Goal: Task Accomplishment & Management: Use online tool/utility

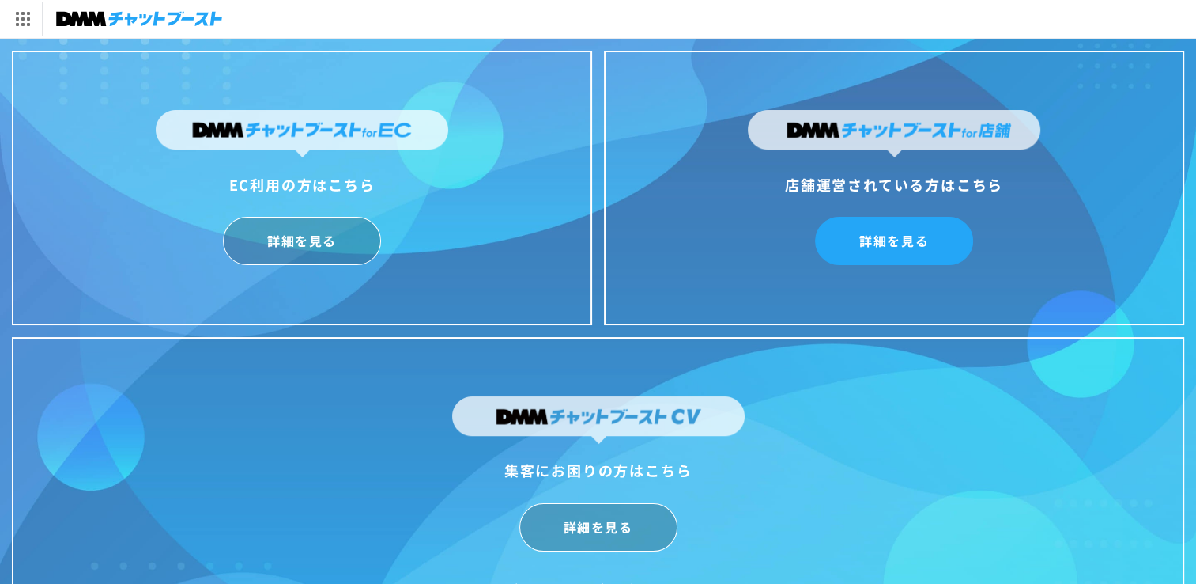
click at [961, 242] on link "詳細を見る" at bounding box center [894, 241] width 158 height 48
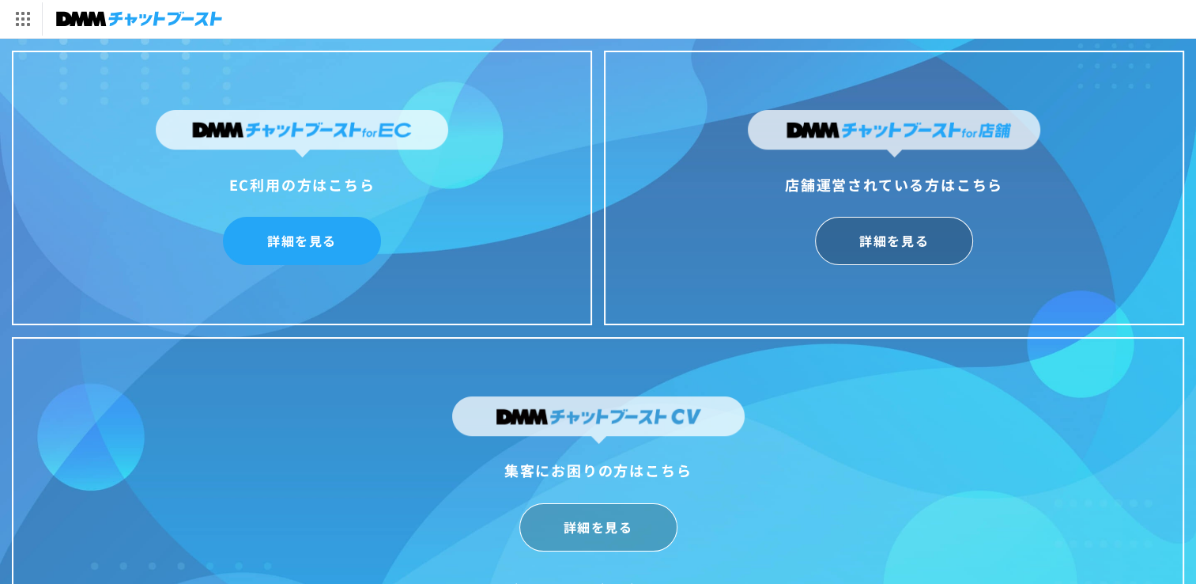
click at [322, 244] on link "詳細を見る" at bounding box center [302, 241] width 158 height 48
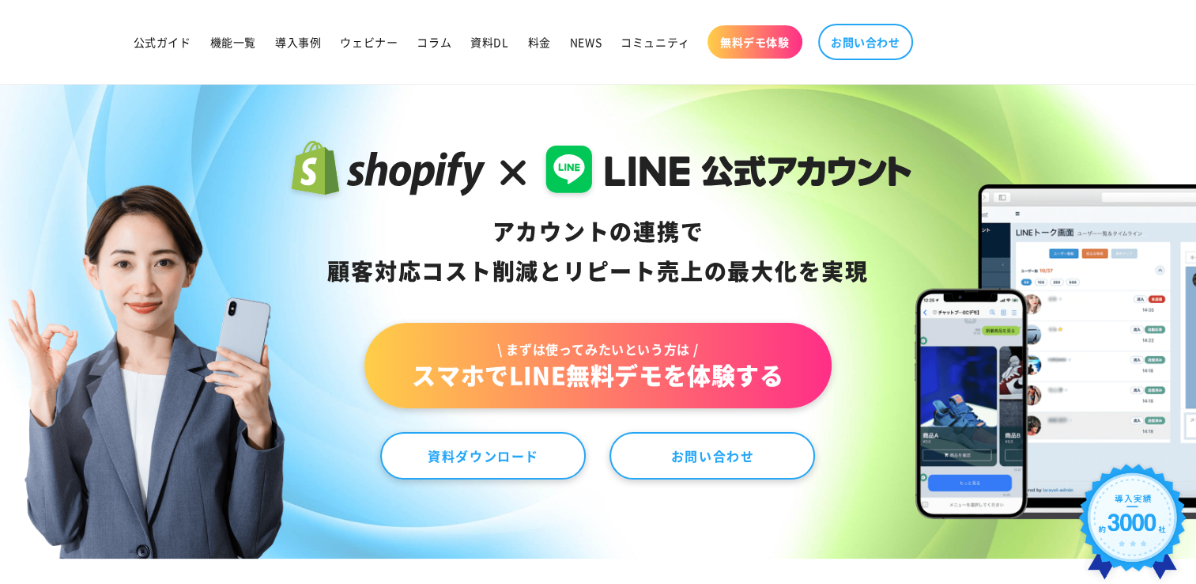
scroll to position [158, 0]
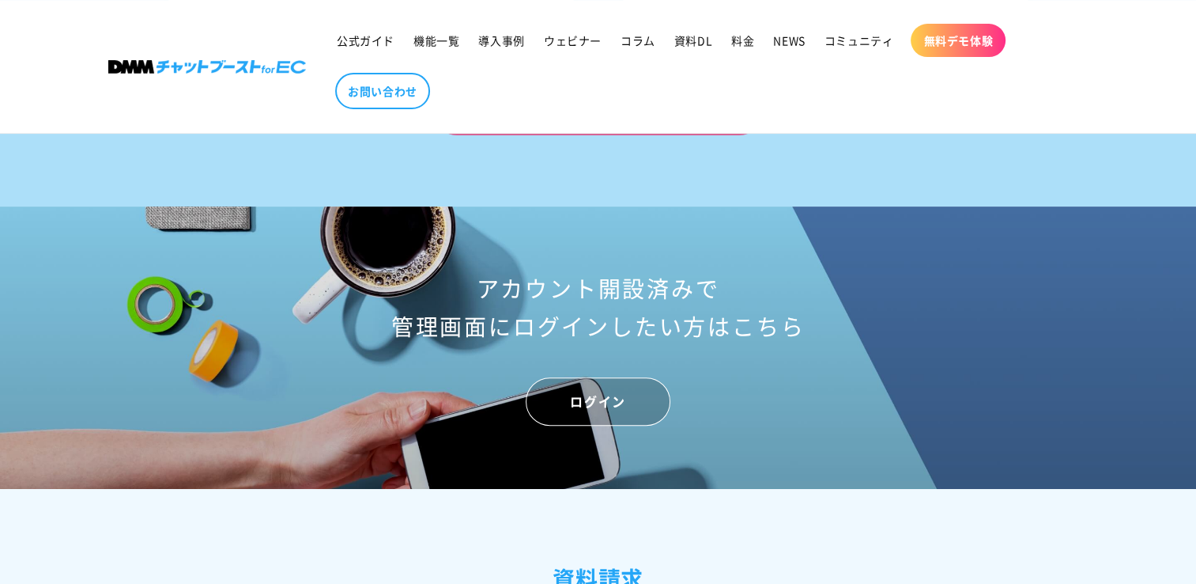
scroll to position [6405, 0]
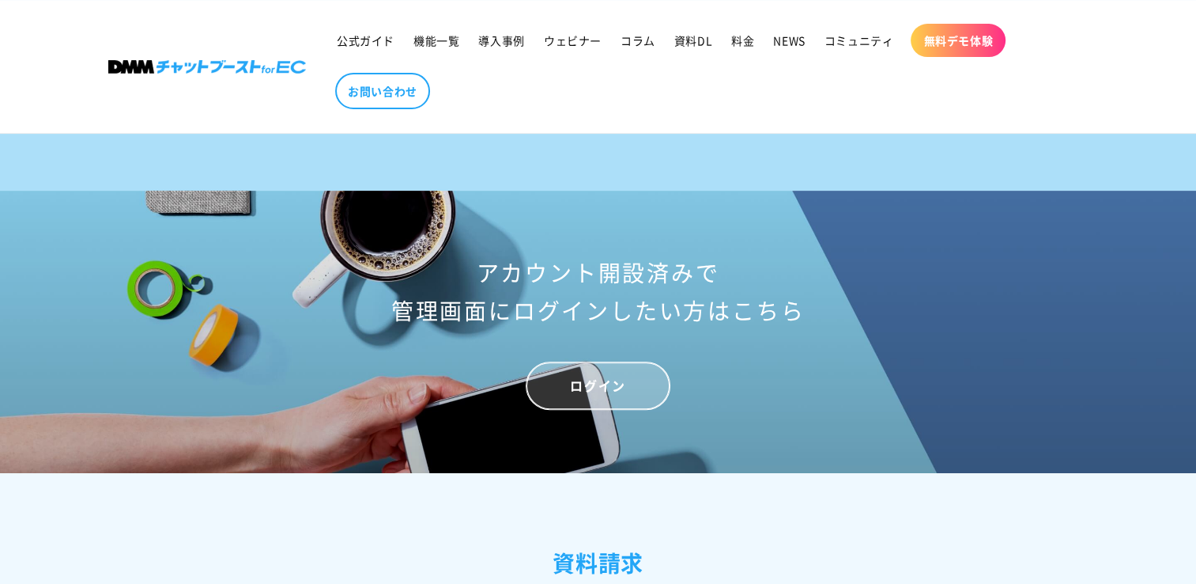
click at [618, 402] on link "ログイン" at bounding box center [598, 385] width 144 height 48
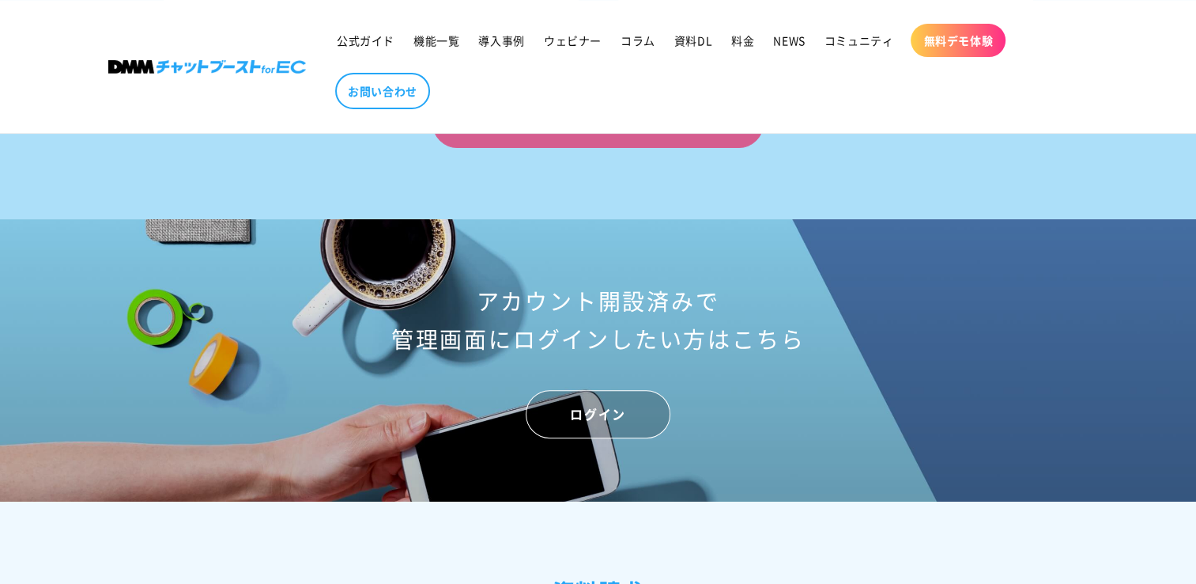
scroll to position [6382, 0]
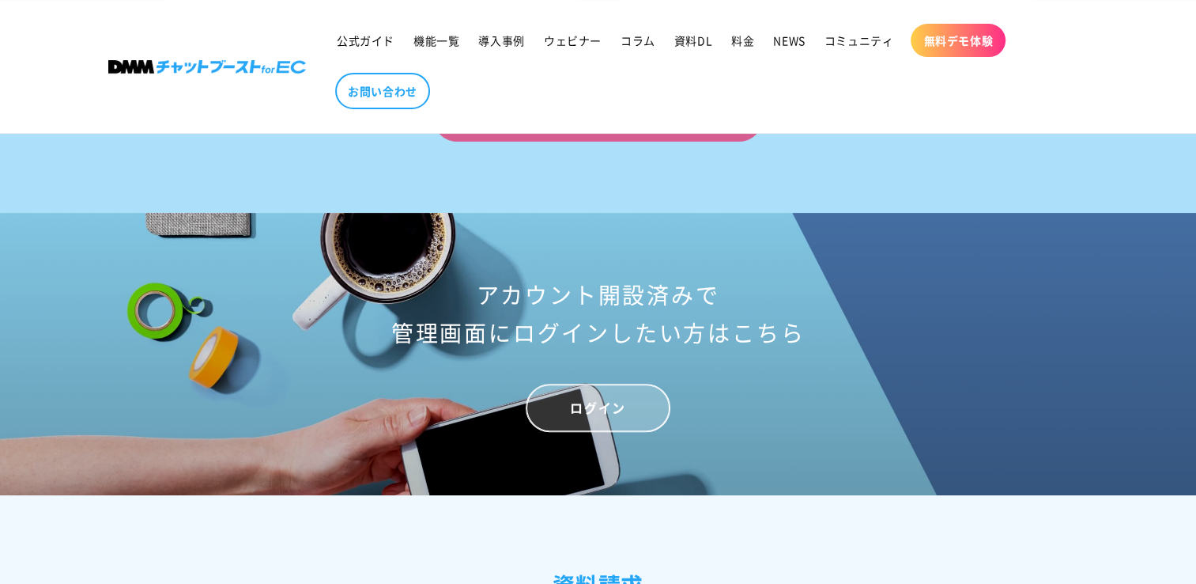
click at [639, 432] on link "ログイン" at bounding box center [598, 407] width 144 height 48
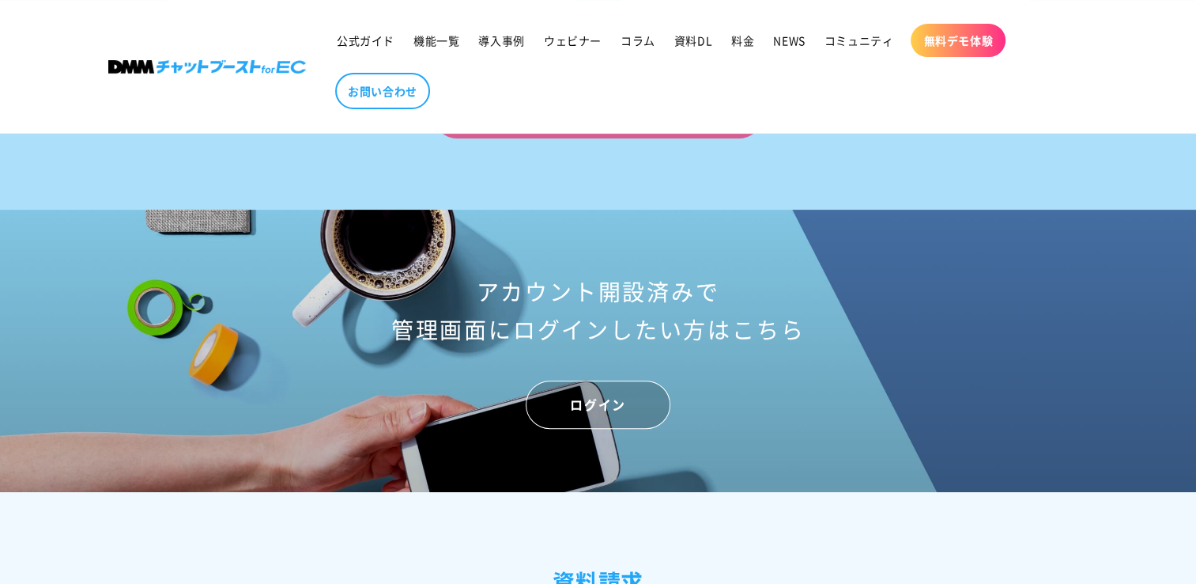
scroll to position [6382, 0]
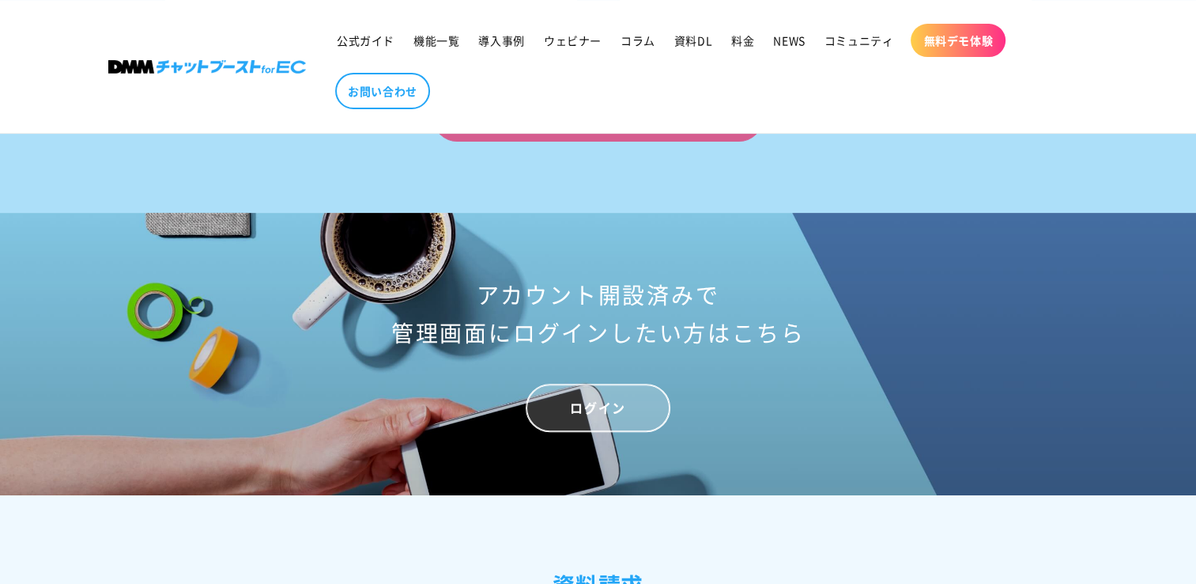
click at [583, 432] on link "ログイン" at bounding box center [598, 407] width 144 height 48
